Goal: Information Seeking & Learning: Learn about a topic

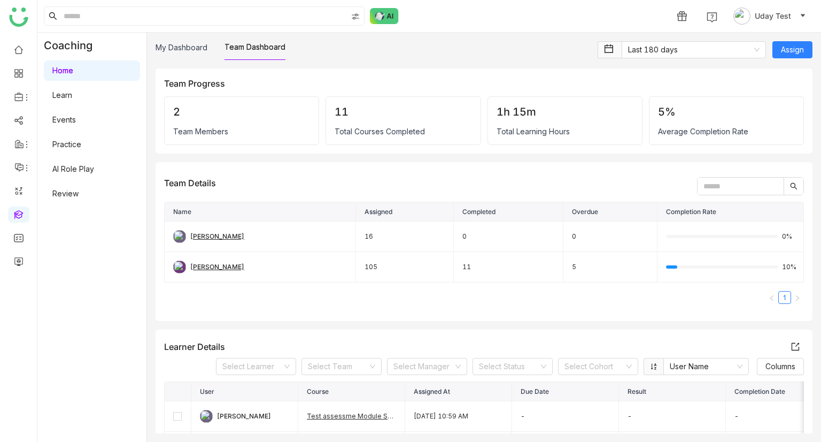
click at [62, 97] on link "Learn" at bounding box center [62, 94] width 20 height 9
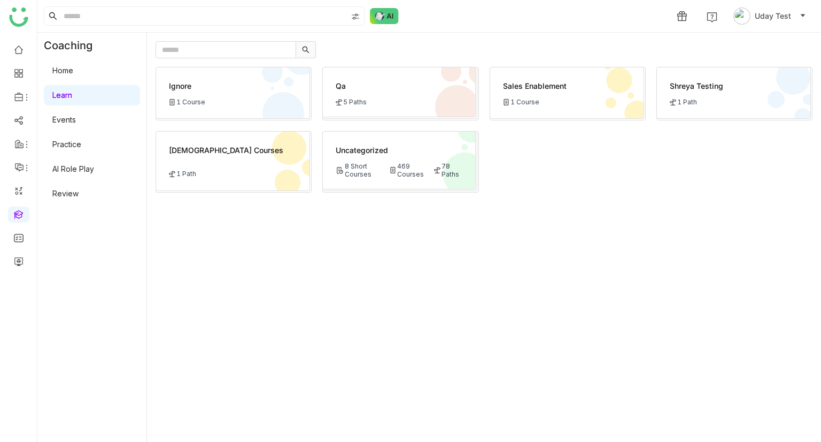
click at [355, 88] on div "Qa" at bounding box center [399, 85] width 126 height 11
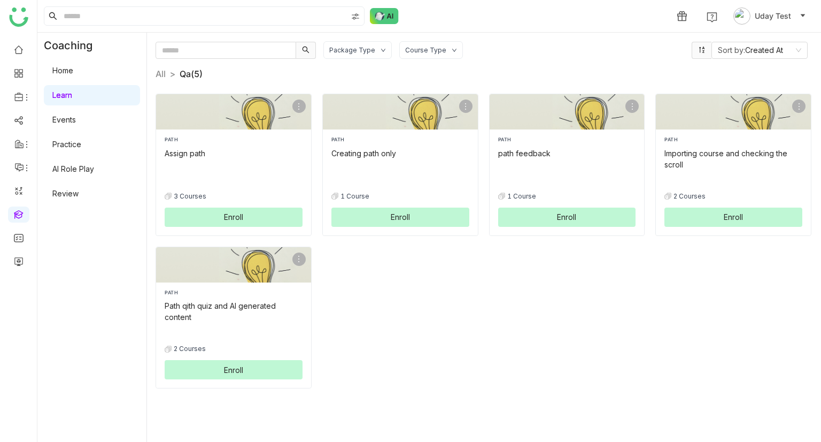
click at [72, 94] on link "Learn" at bounding box center [62, 94] width 20 height 9
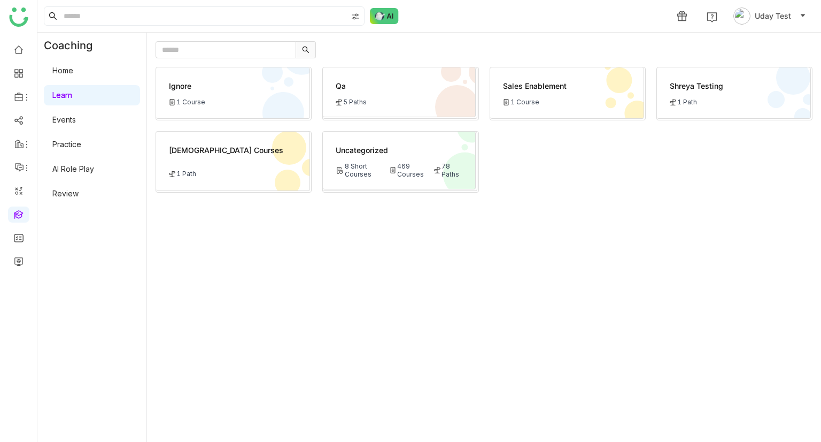
click at [60, 66] on link "Home" at bounding box center [62, 70] width 21 height 9
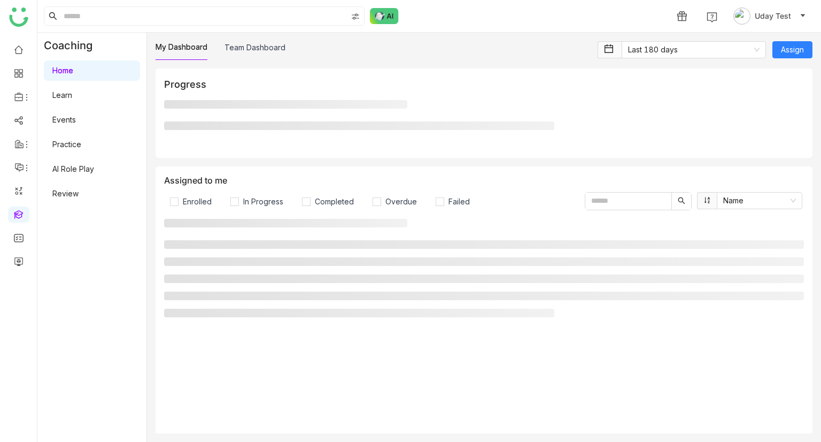
click at [62, 70] on link "Home" at bounding box center [62, 70] width 21 height 9
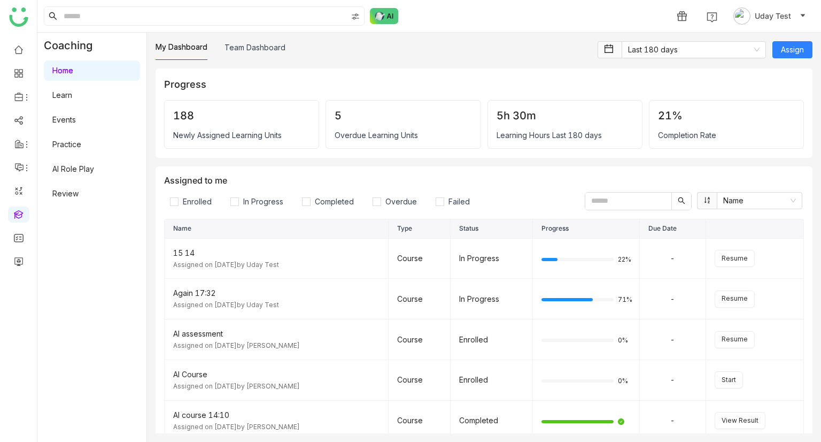
click at [63, 71] on link "Home" at bounding box center [62, 70] width 21 height 9
drag, startPoint x: 74, startPoint y: 52, endPoint x: 72, endPoint y: 68, distance: 16.7
click at [74, 58] on div "Coaching Home Learn Events Practice AI Role Play Review" at bounding box center [91, 237] width 109 height 409
click at [14, 50] on link at bounding box center [19, 48] width 10 height 9
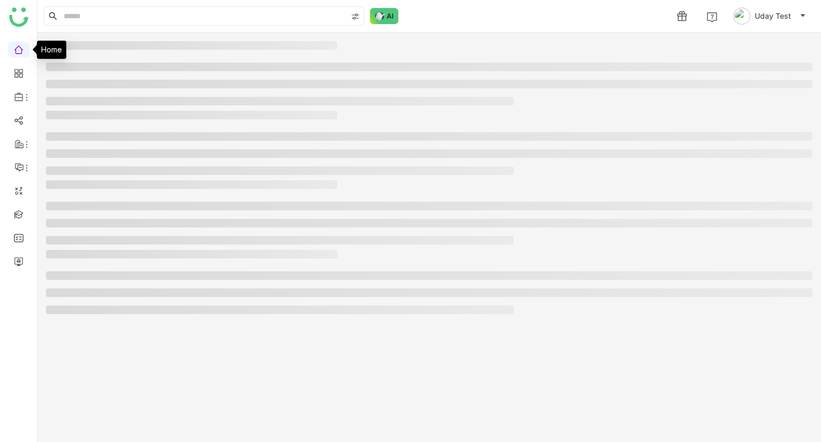
click at [14, 50] on link at bounding box center [19, 48] width 10 height 9
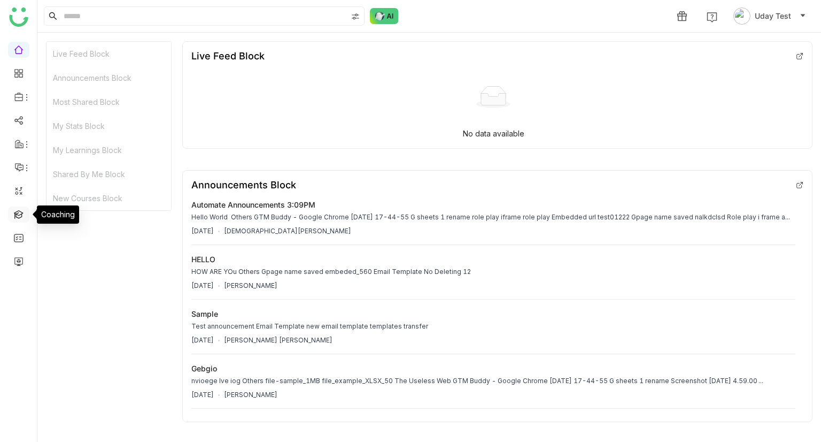
click at [16, 211] on link at bounding box center [19, 213] width 10 height 9
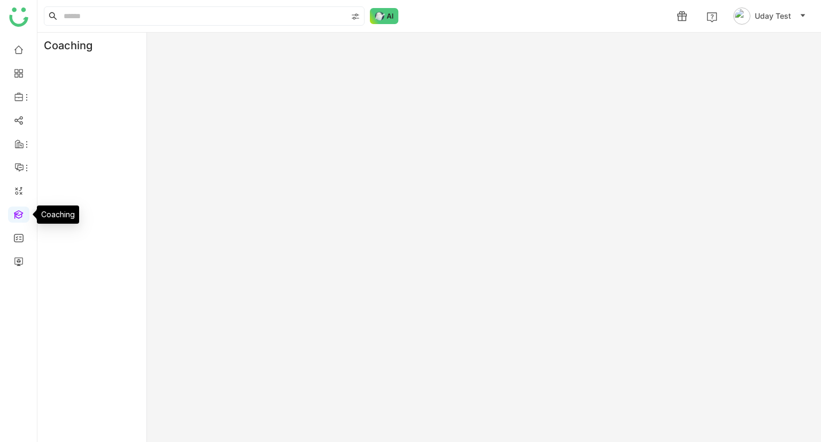
click at [16, 211] on link at bounding box center [19, 213] width 10 height 9
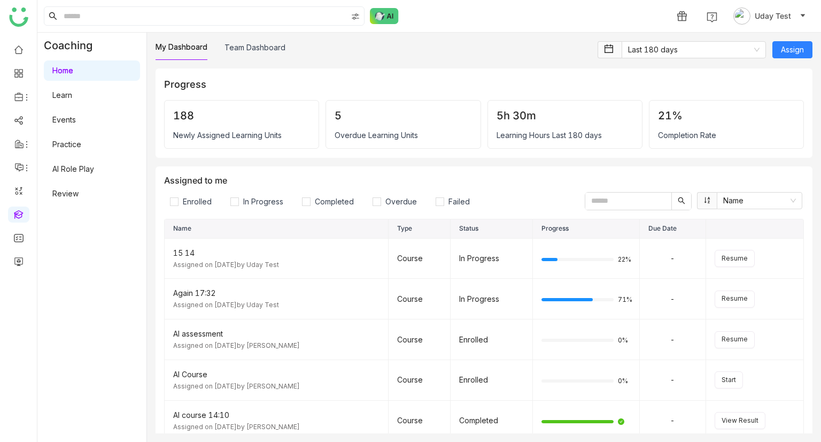
click at [59, 99] on link "Learn" at bounding box center [62, 94] width 20 height 9
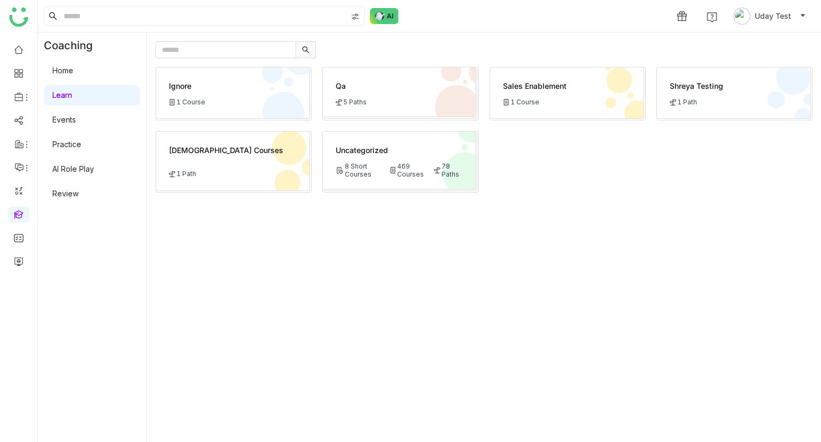
click at [352, 106] on div "Qa 5 Paths" at bounding box center [399, 92] width 152 height 50
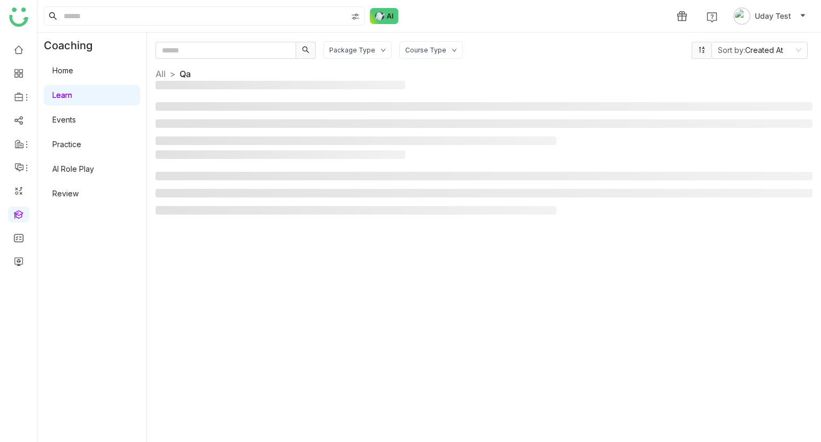
click at [352, 106] on li at bounding box center [484, 106] width 657 height 9
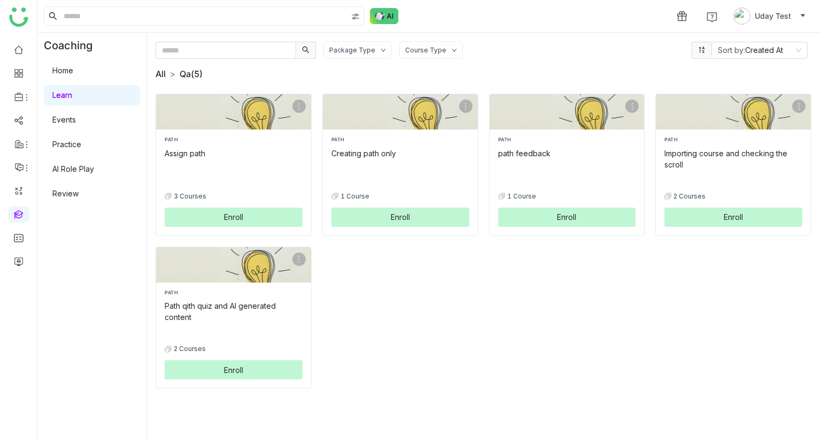
click at [165, 73] on link "All" at bounding box center [161, 73] width 10 height 11
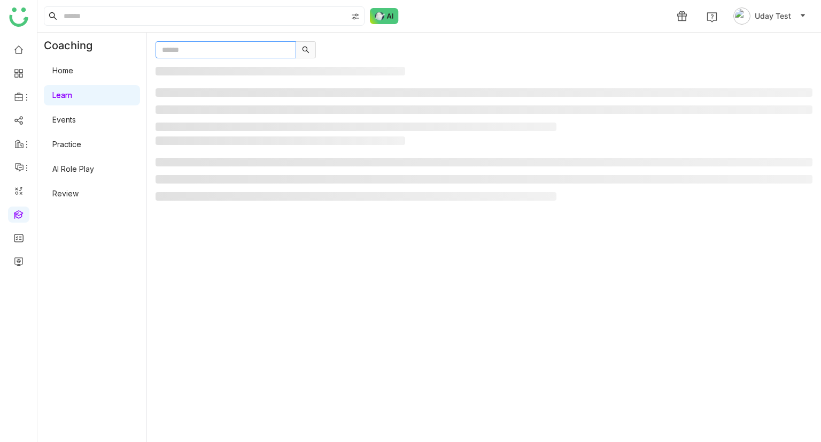
click at [175, 53] on input "text" at bounding box center [226, 49] width 141 height 17
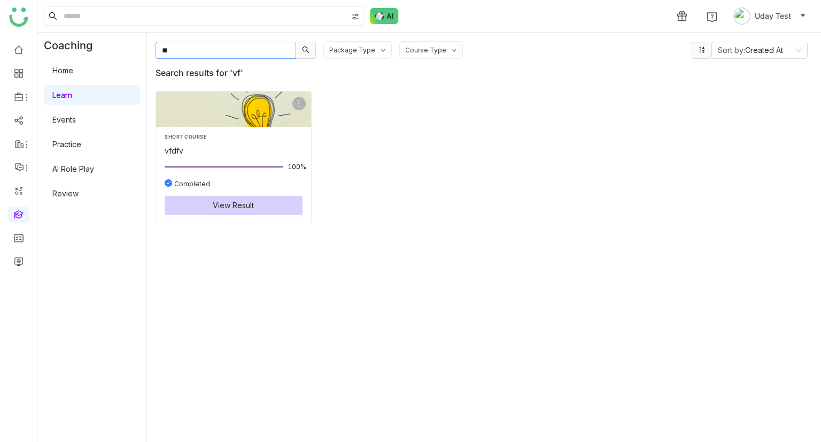
type input "**"
click at [186, 146] on div "vfdfv" at bounding box center [234, 150] width 138 height 11
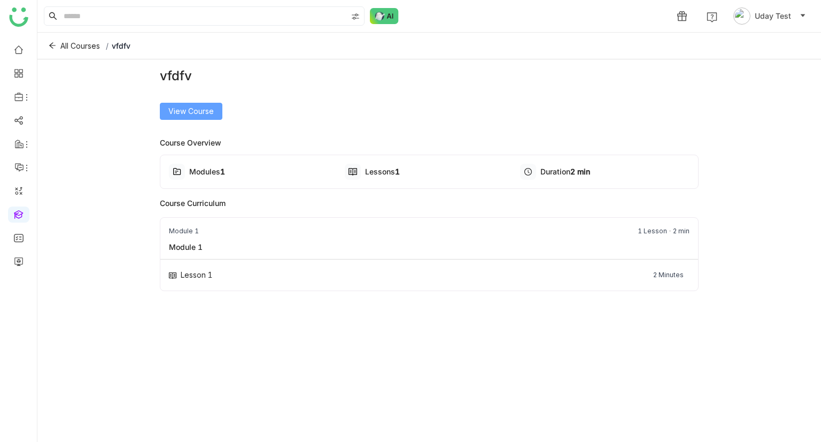
click at [189, 116] on span "View Course" at bounding box center [190, 111] width 45 height 12
